Goal: Task Accomplishment & Management: Manage account settings

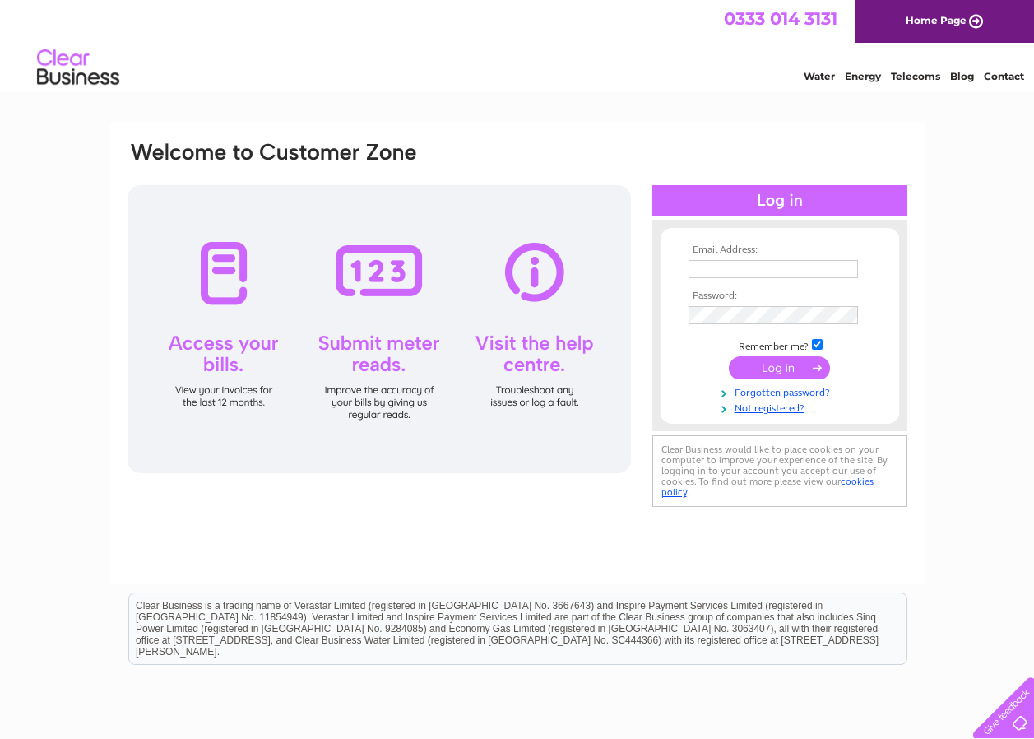
type input "[EMAIL_ADDRESS][DOMAIN_NAME]"
click at [767, 363] on input "submit" at bounding box center [779, 367] width 101 height 23
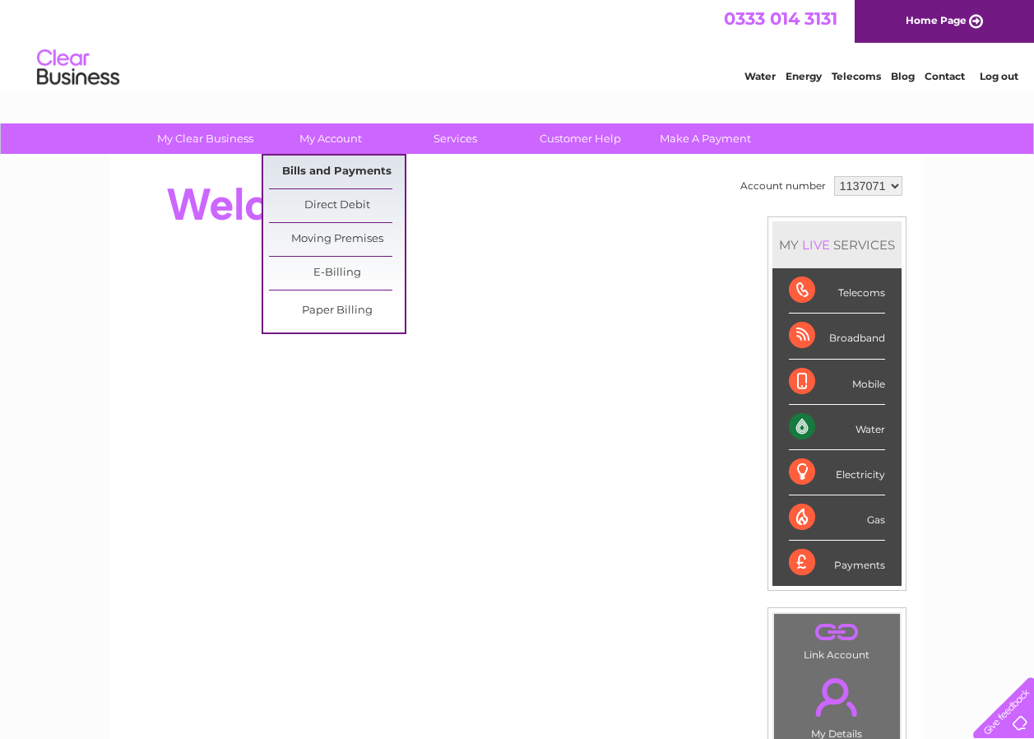
click at [322, 165] on link "Bills and Payments" at bounding box center [337, 171] width 136 height 33
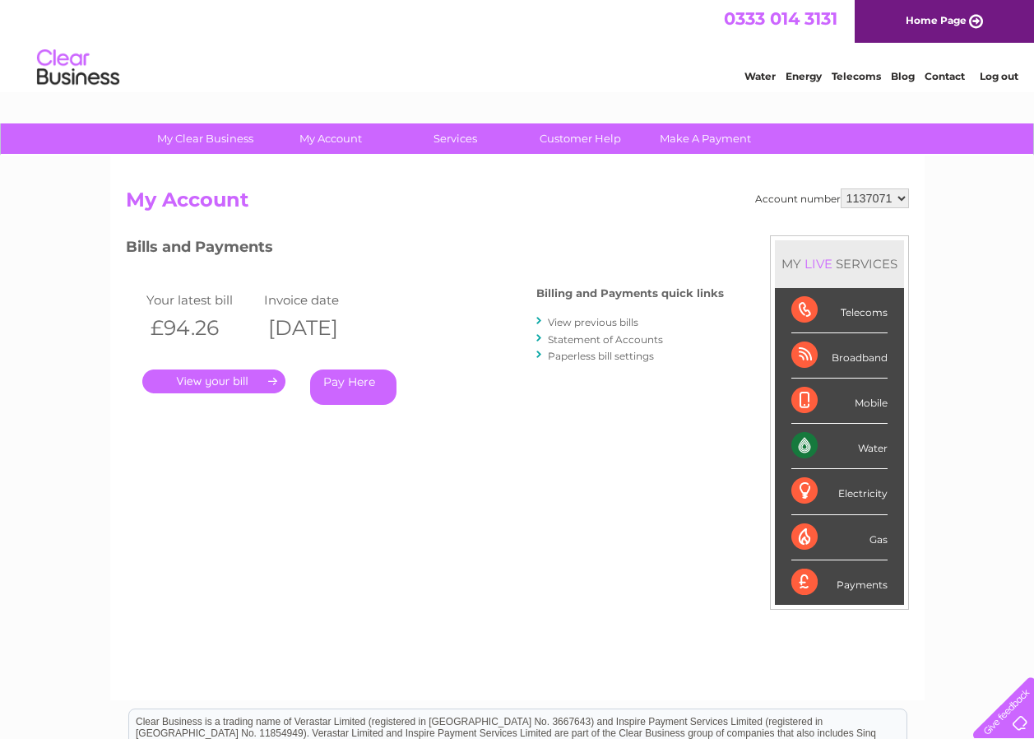
click at [225, 378] on link "." at bounding box center [213, 381] width 143 height 24
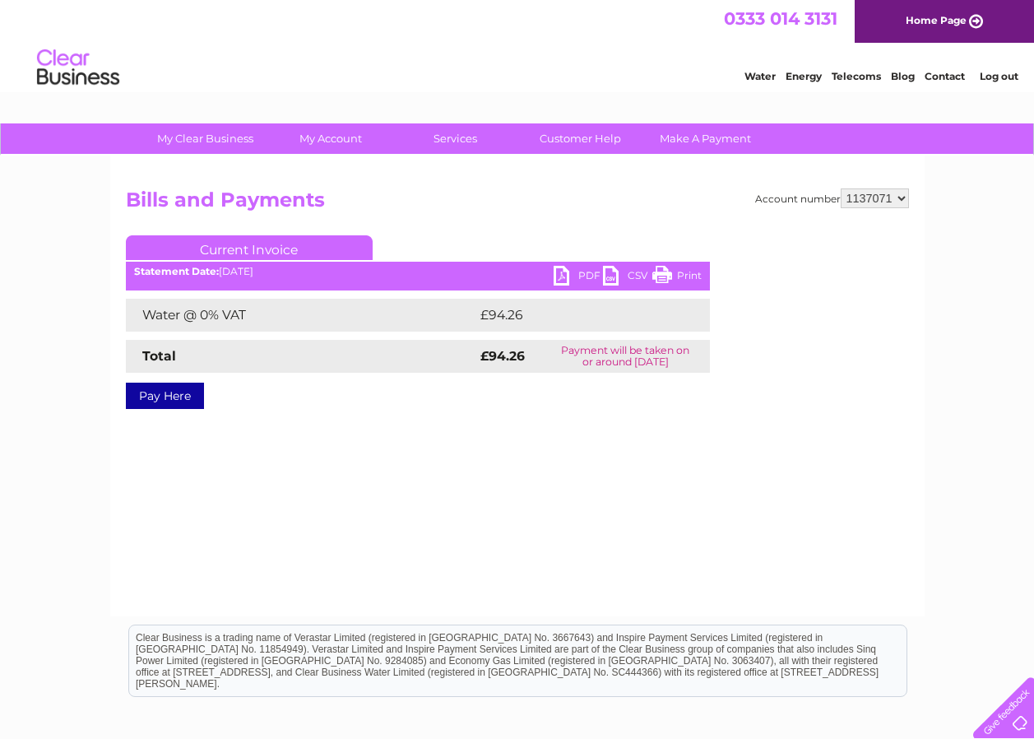
click at [559, 273] on link "PDF" at bounding box center [578, 278] width 49 height 24
click at [871, 202] on select "1137071 1141336" at bounding box center [875, 198] width 68 height 20
select select "1141336"
click at [842, 188] on select "1137071 1141336" at bounding box center [875, 198] width 68 height 20
click at [564, 271] on link "PDF" at bounding box center [578, 278] width 49 height 24
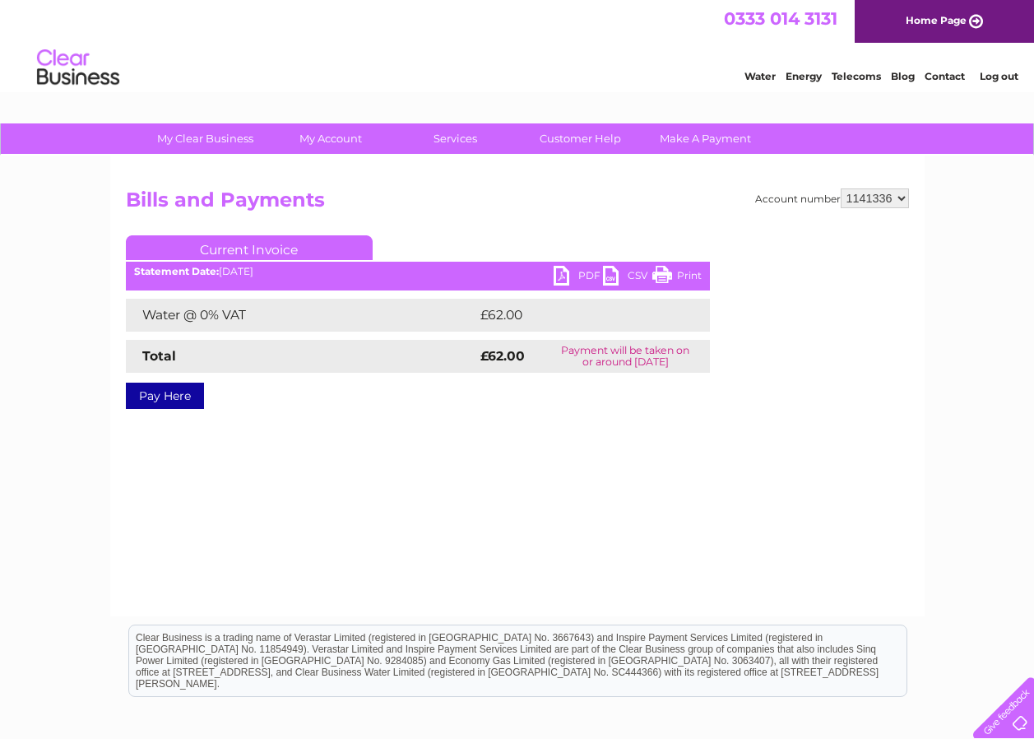
click at [561, 268] on link "PDF" at bounding box center [578, 278] width 49 height 24
